Goal: Transaction & Acquisition: Register for event/course

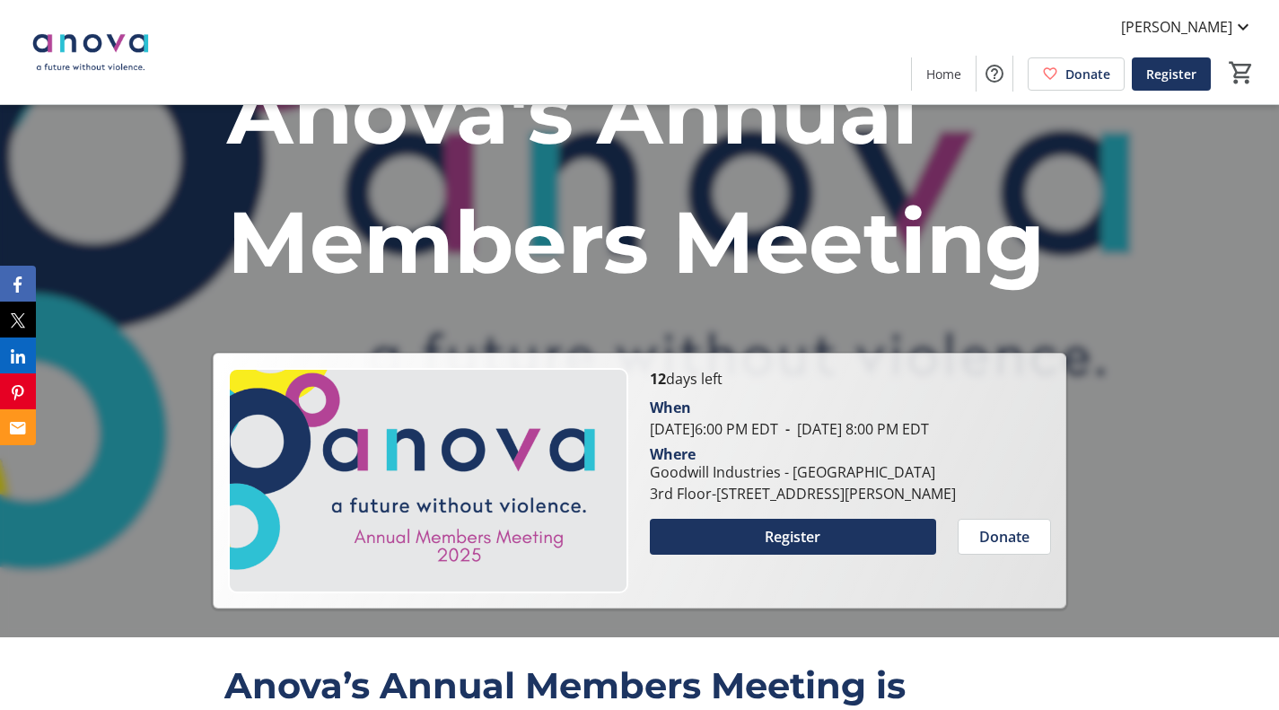
scroll to position [90, 0]
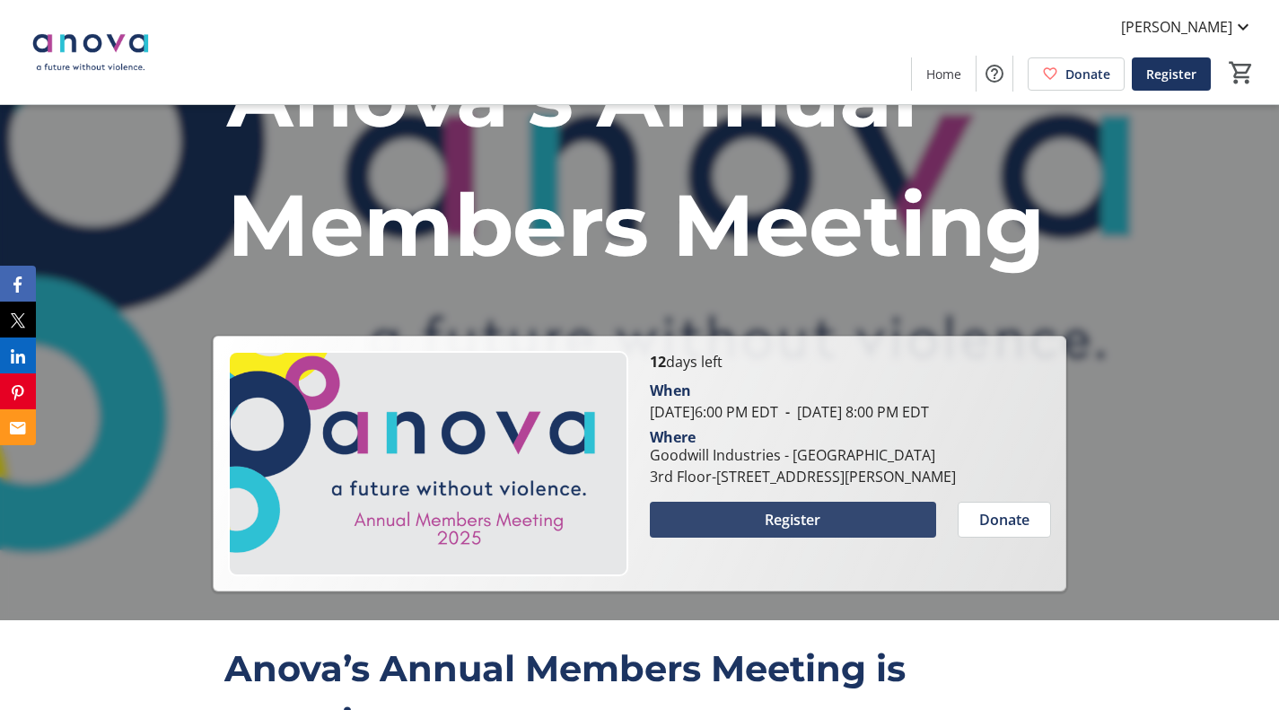
click at [805, 530] on span "Register" at bounding box center [793, 520] width 56 height 22
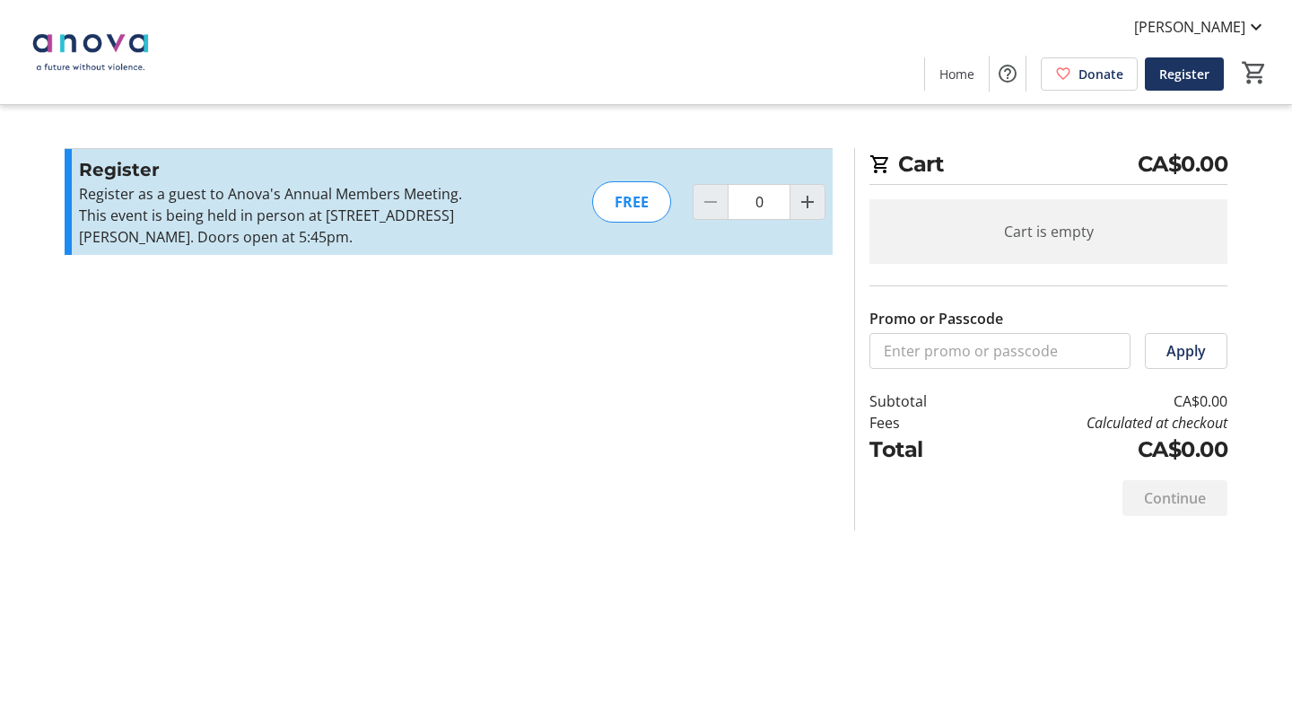
click at [806, 203] on mat-icon "Increment by one" at bounding box center [808, 202] width 22 height 22
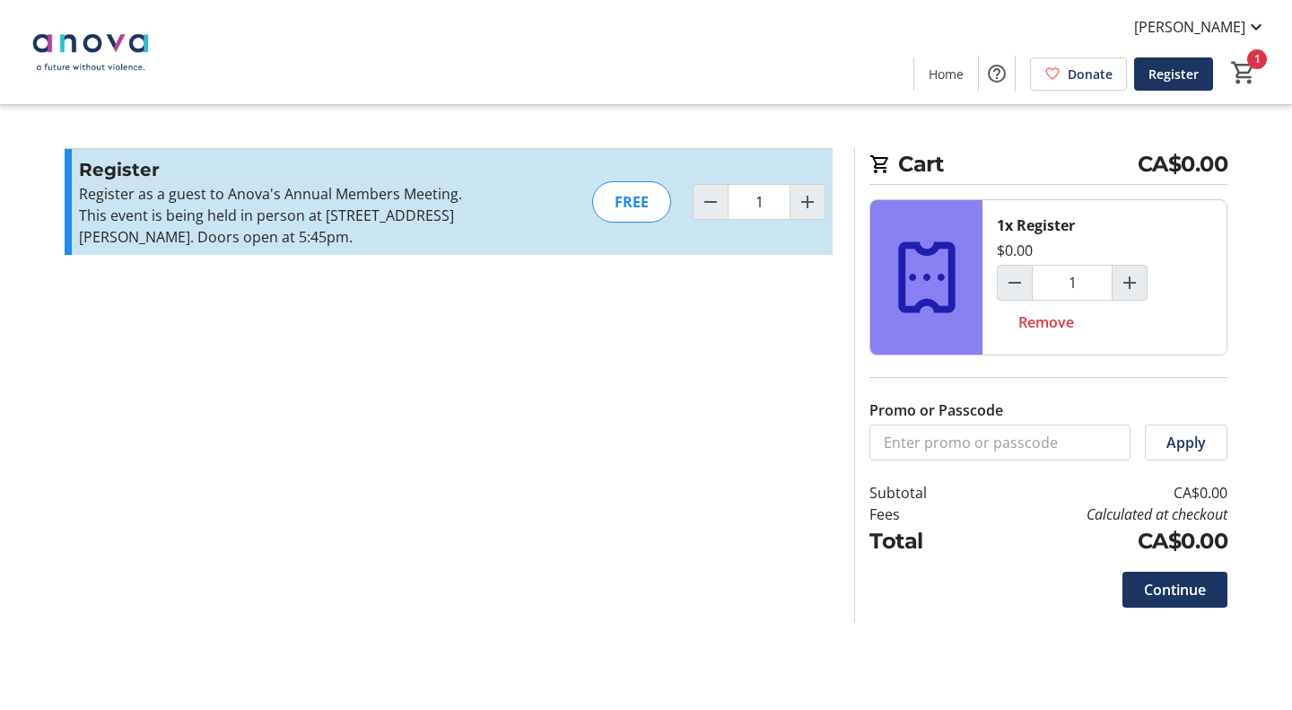
click at [809, 204] on mat-icon "Increment by one" at bounding box center [808, 202] width 22 height 22
type input "2"
click at [1173, 587] on span "Continue" at bounding box center [1175, 590] width 62 height 22
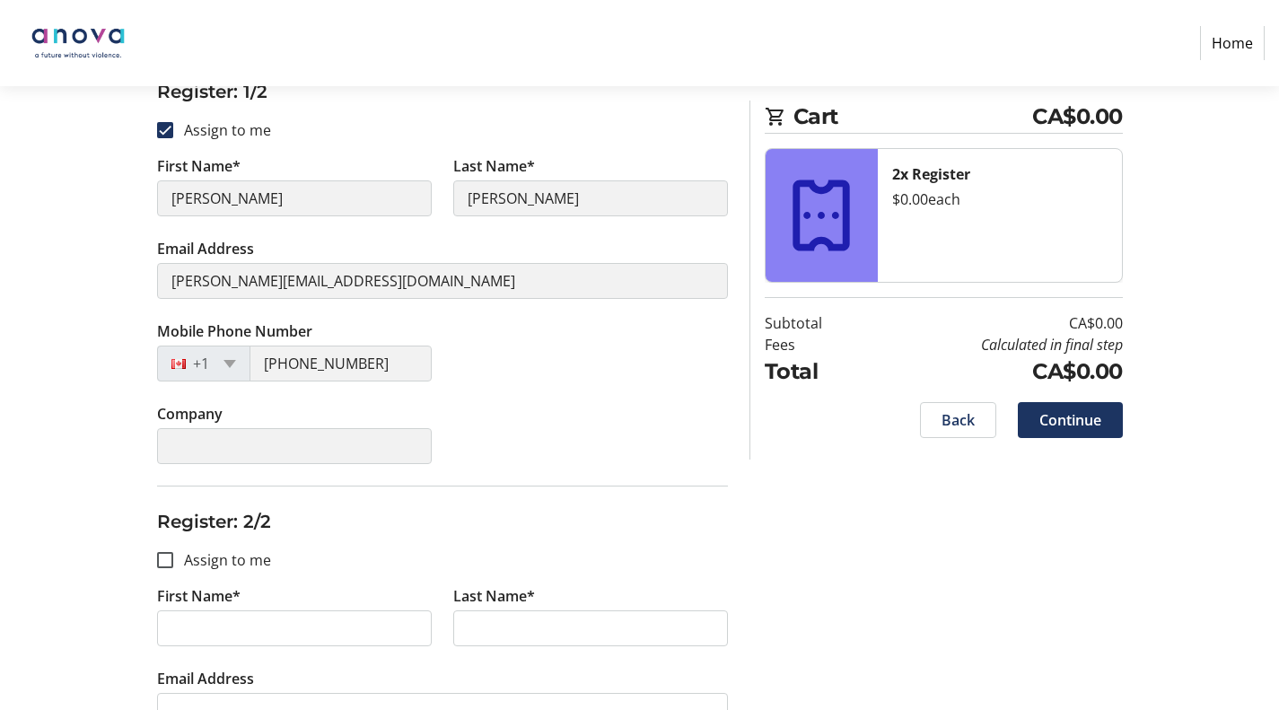
scroll to position [449, 0]
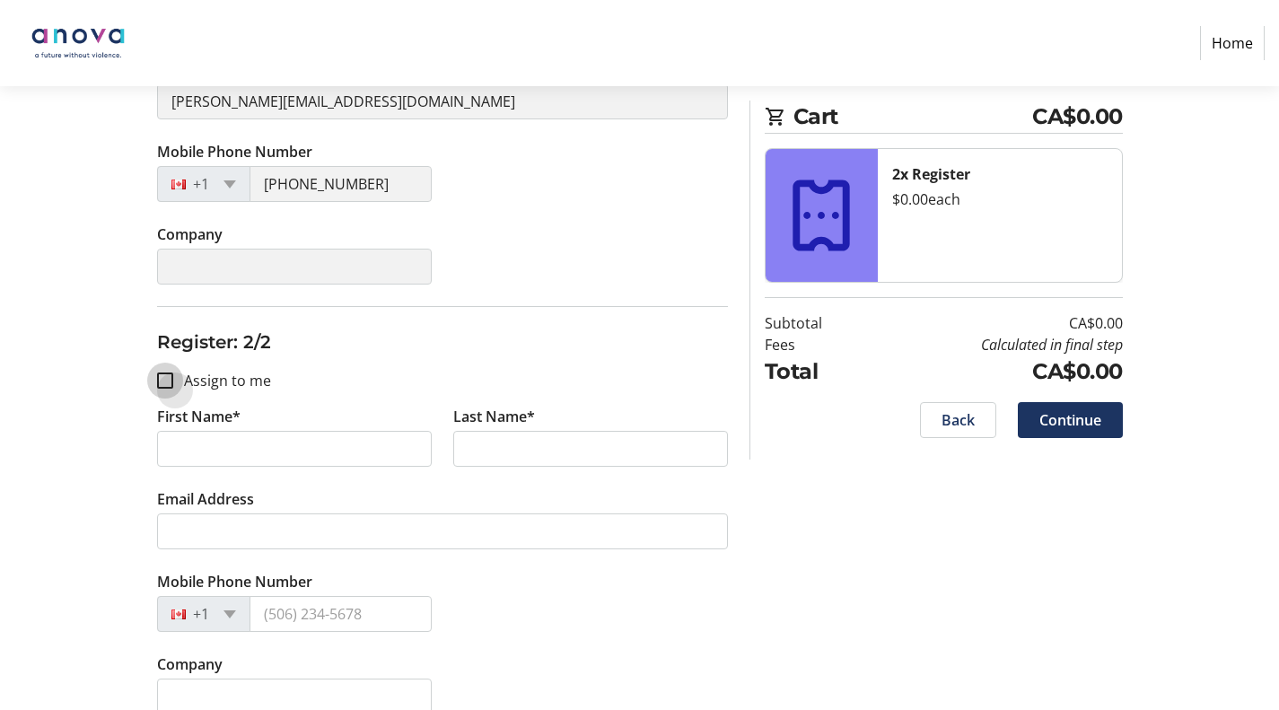
click at [161, 377] on input "Assign to me" at bounding box center [165, 380] width 16 height 16
checkbox input "true"
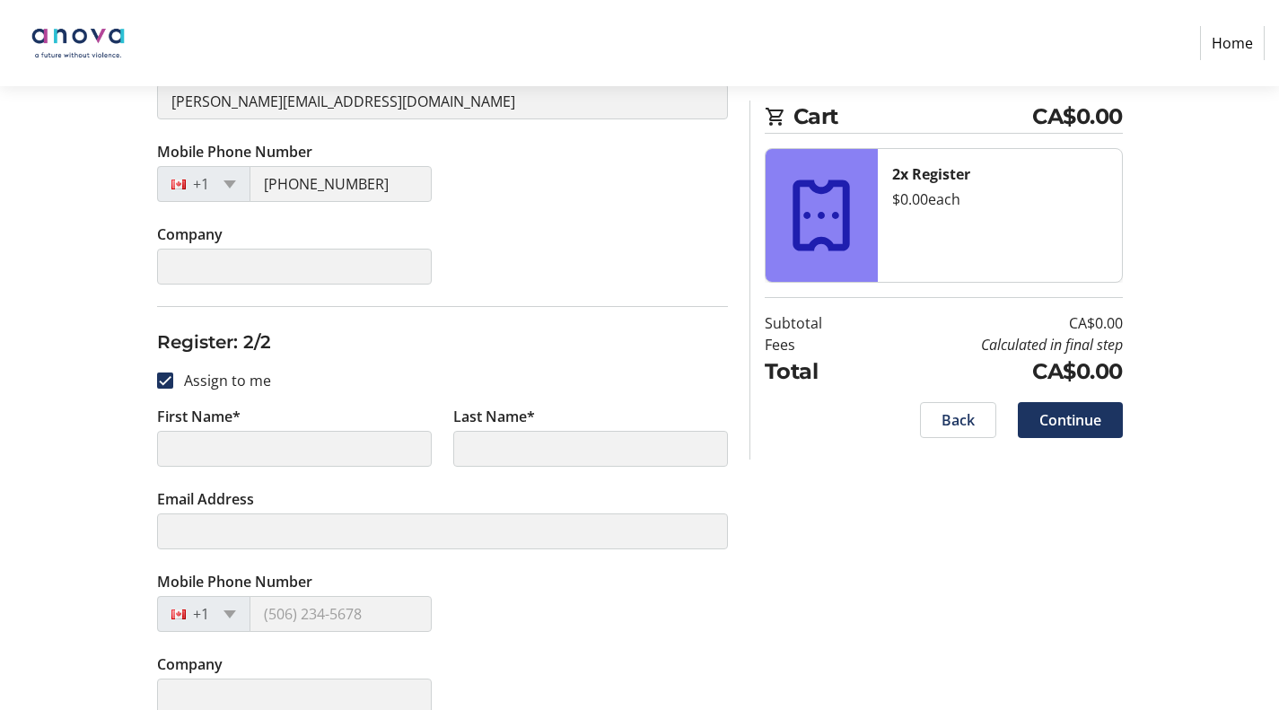
type input "[PERSON_NAME]"
type input "[PERSON_NAME][EMAIL_ADDRESS][DOMAIN_NAME]"
type input "[PHONE_NUMBER]"
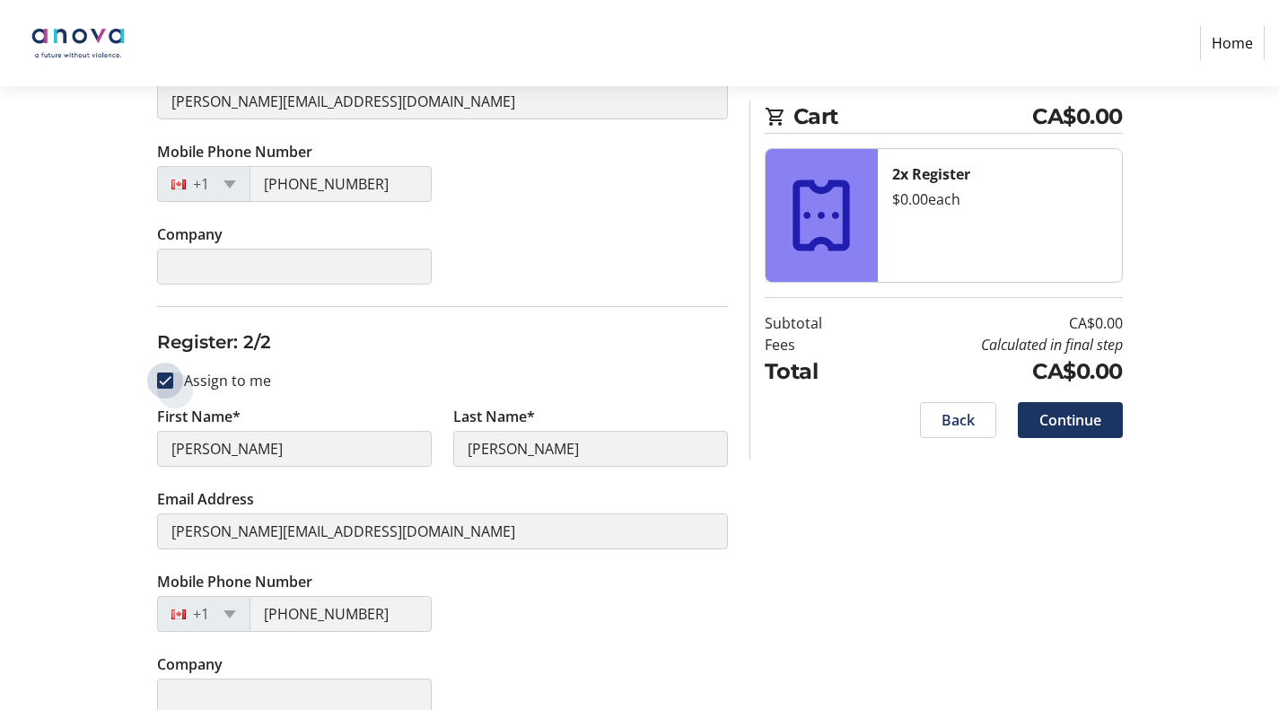
click at [164, 380] on input "Assign to me" at bounding box center [165, 380] width 16 height 16
checkbox input "false"
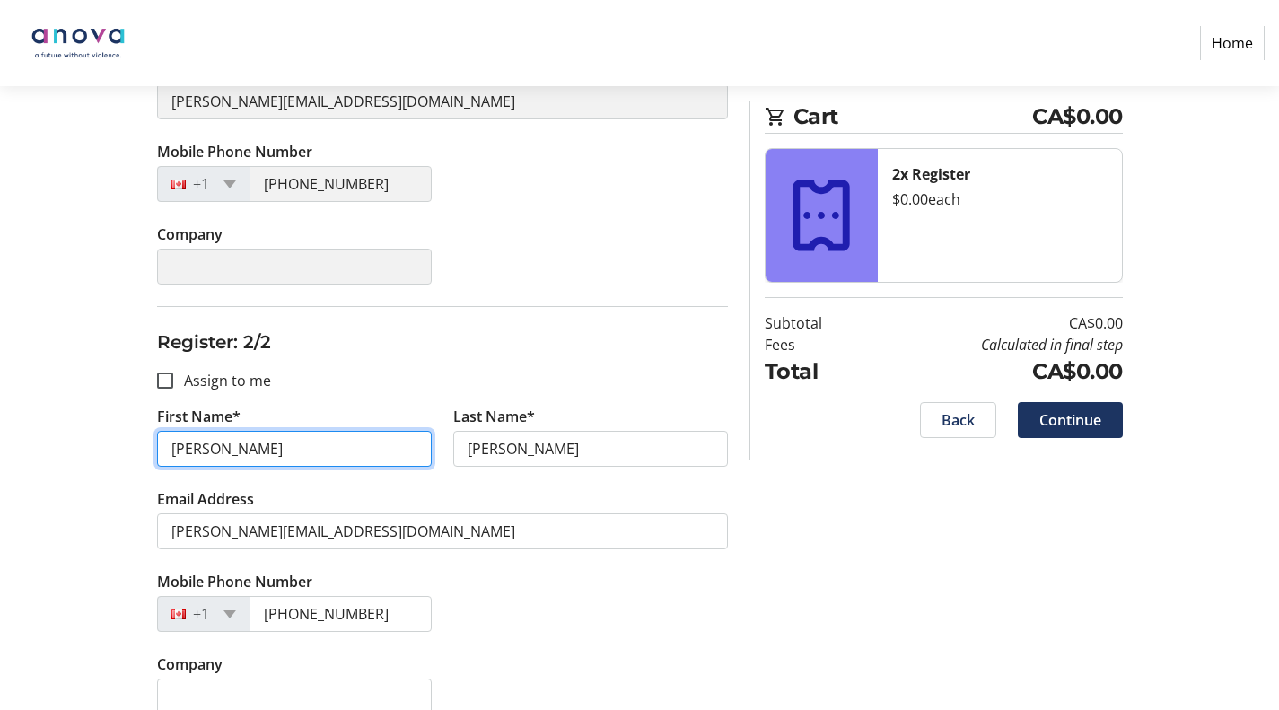
drag, startPoint x: 250, startPoint y: 451, endPoint x: 90, endPoint y: 451, distance: 159.8
click at [90, 451] on div "Assign Tickets Enter details for each attendee so that they receive their ticke…" at bounding box center [640, 261] width 1185 height 950
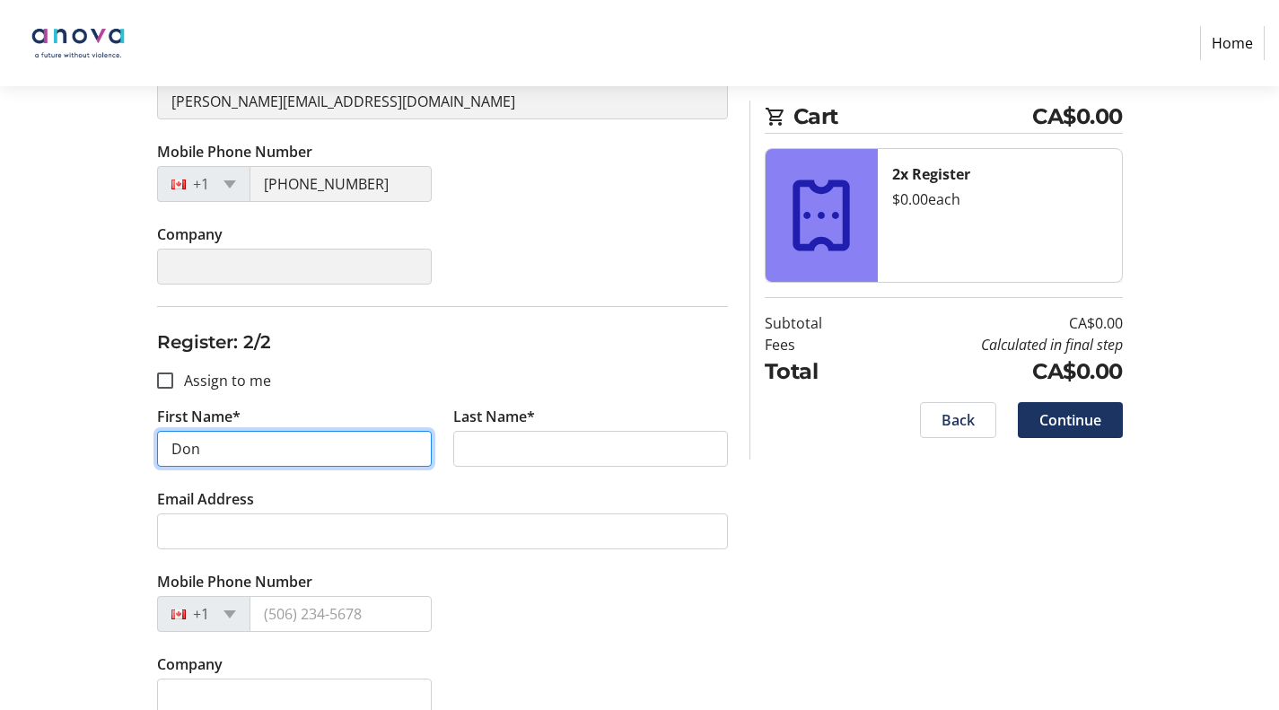
type input "Don"
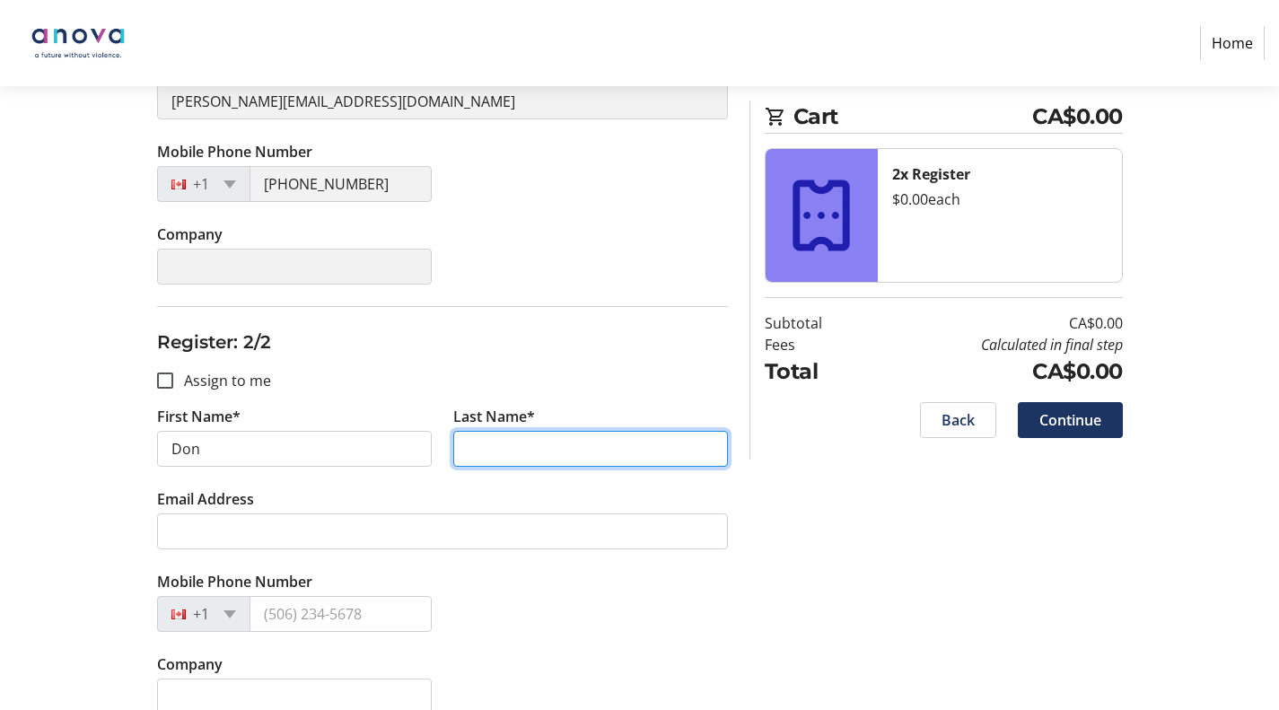
click at [531, 449] on input "Last Name*" at bounding box center [590, 449] width 275 height 36
type input "[PERSON_NAME]"
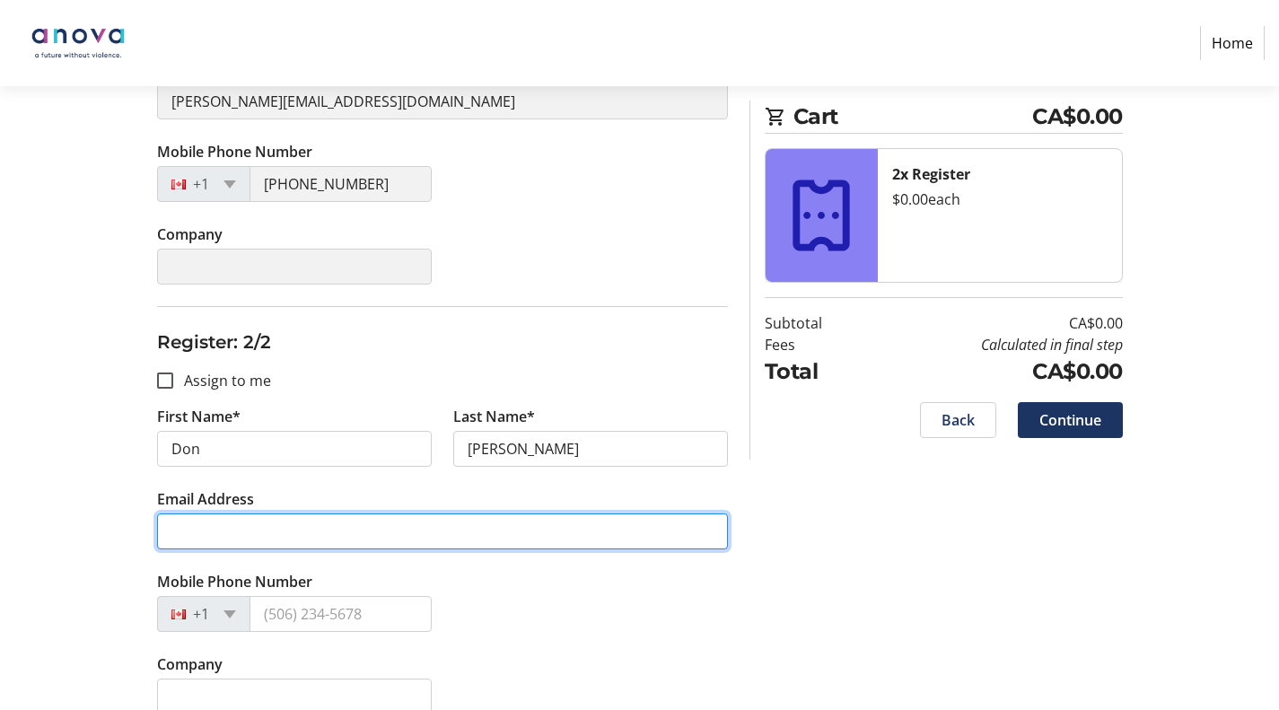
click at [208, 523] on input "Email Address" at bounding box center [442, 531] width 571 height 36
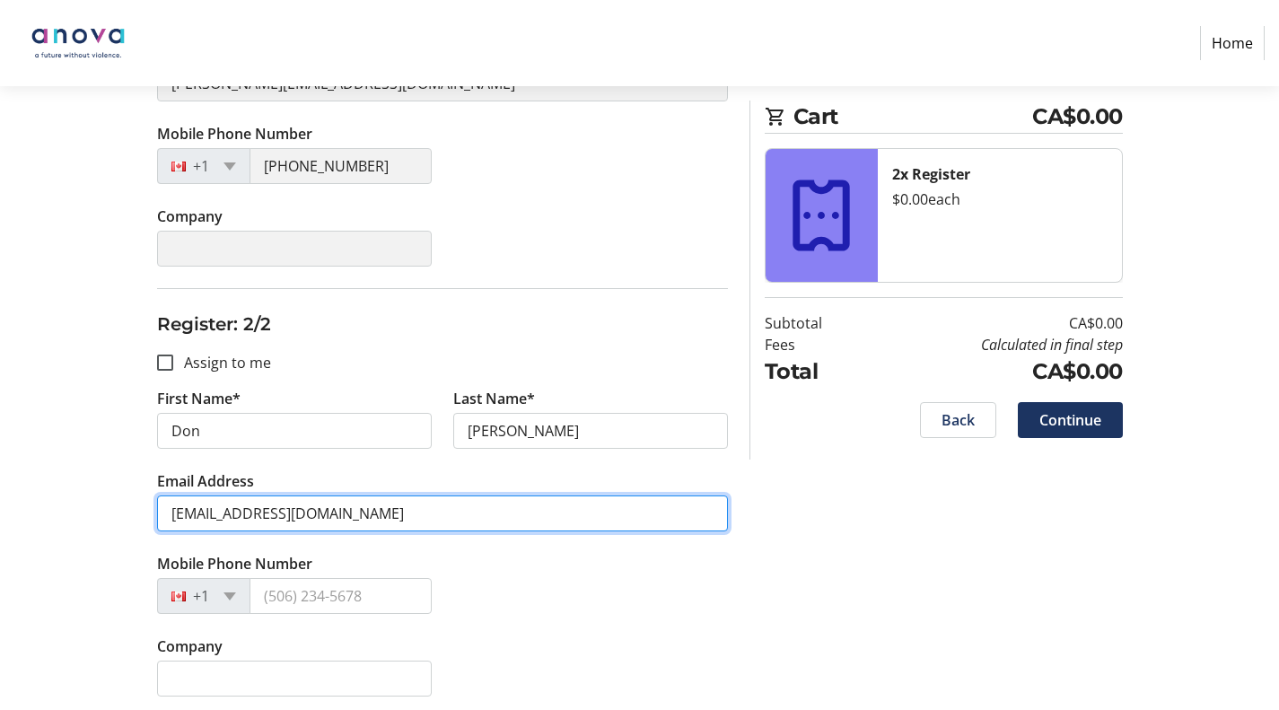
scroll to position [475, 0]
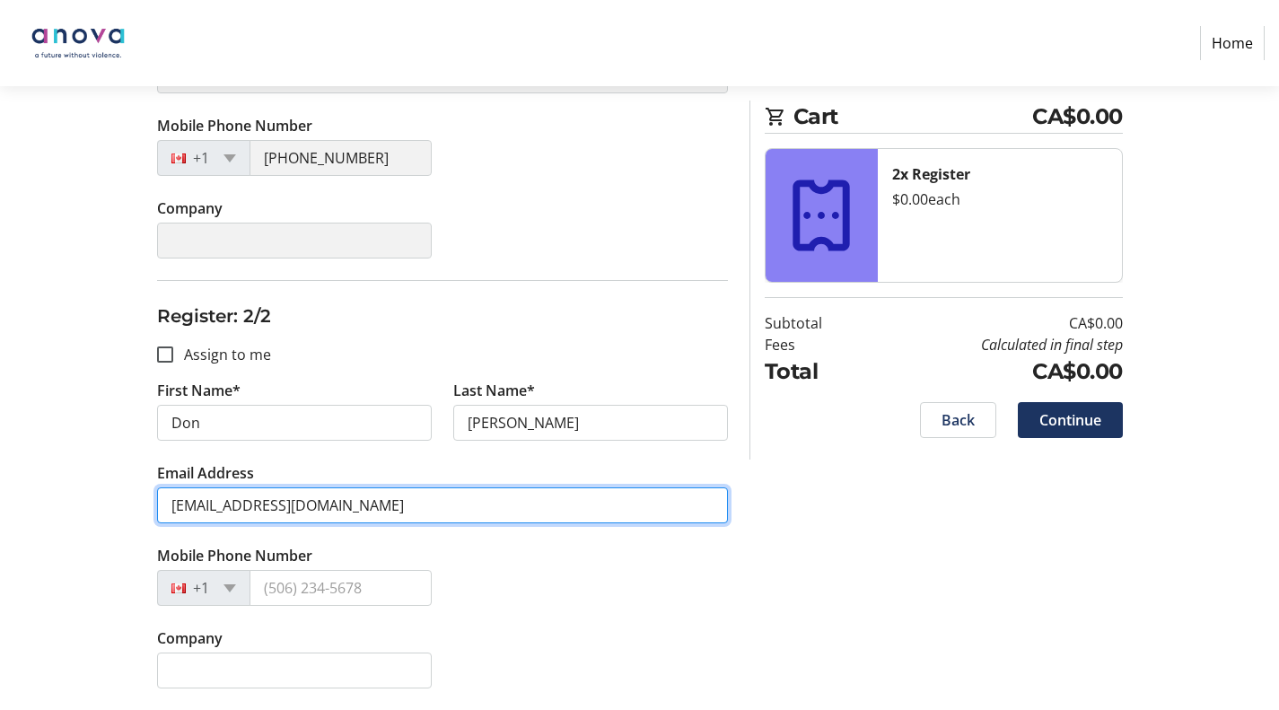
type input "[EMAIL_ADDRESS][DOMAIN_NAME]"
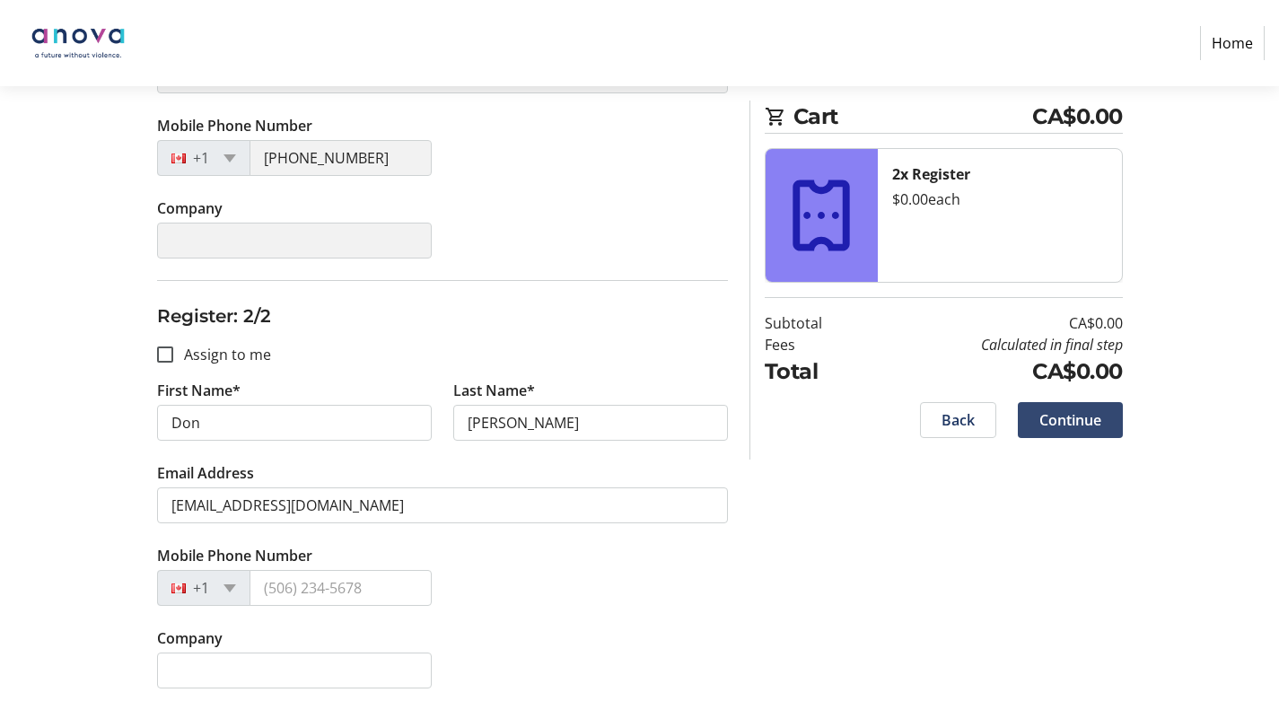
click at [1064, 418] on span "Continue" at bounding box center [1070, 420] width 62 height 22
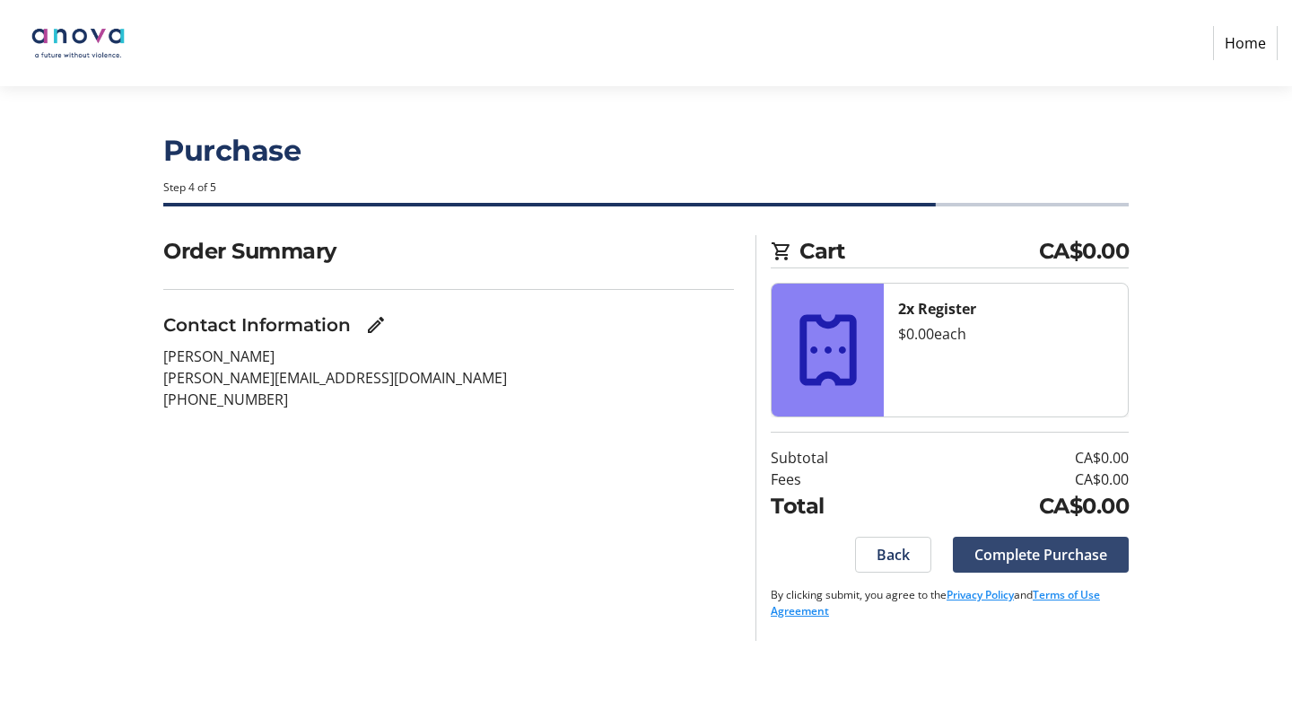
click at [1002, 556] on span "Complete Purchase" at bounding box center [1041, 555] width 133 height 22
